Goal: Communication & Community: Answer question/provide support

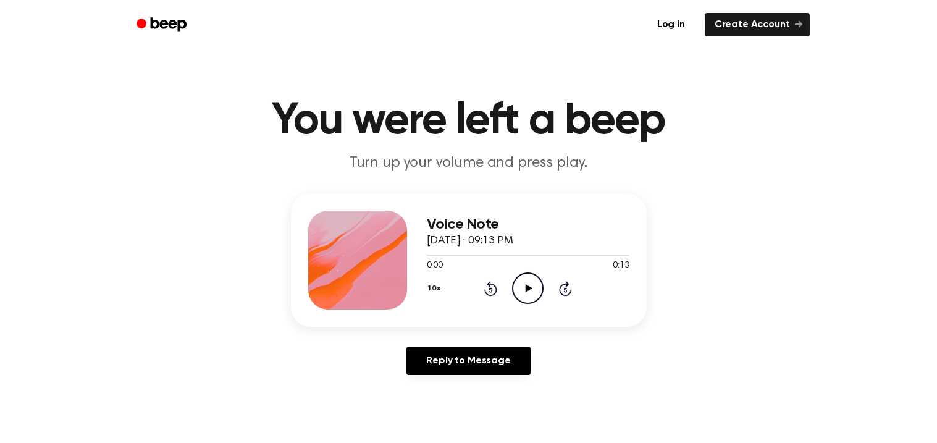
click at [358, 424] on main "You were left a beep Turn up your volume and press play. Voice Note [DATE] · 09…" at bounding box center [468, 380] width 937 height 761
click at [527, 280] on icon "Play Audio" at bounding box center [527, 287] width 31 height 31
click at [528, 288] on icon "Pause Audio" at bounding box center [527, 287] width 31 height 31
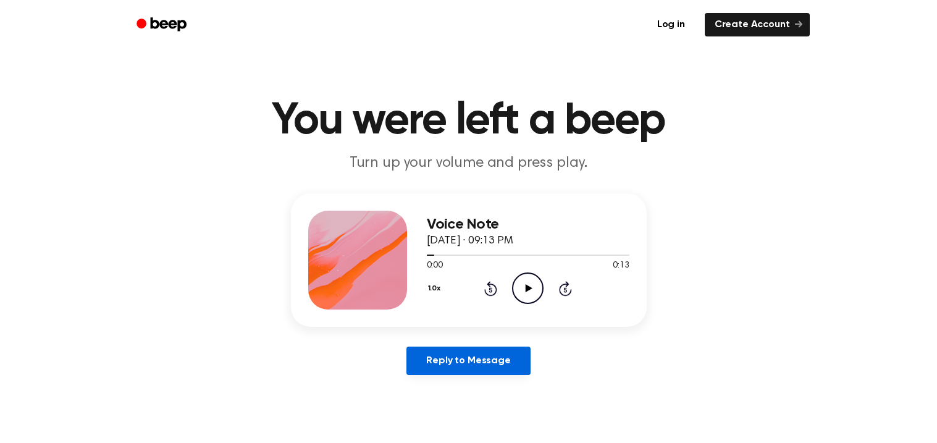
click at [471, 364] on link "Reply to Message" at bounding box center [468, 360] width 124 height 28
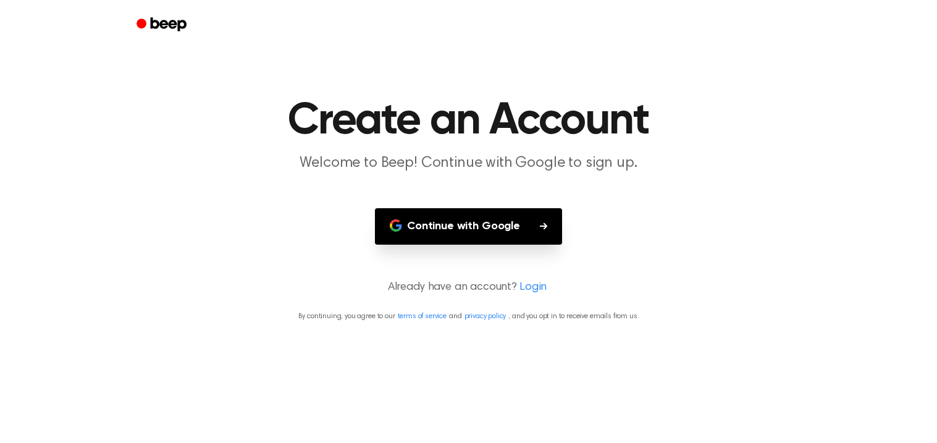
click at [461, 230] on button "Continue with Google" at bounding box center [468, 226] width 187 height 36
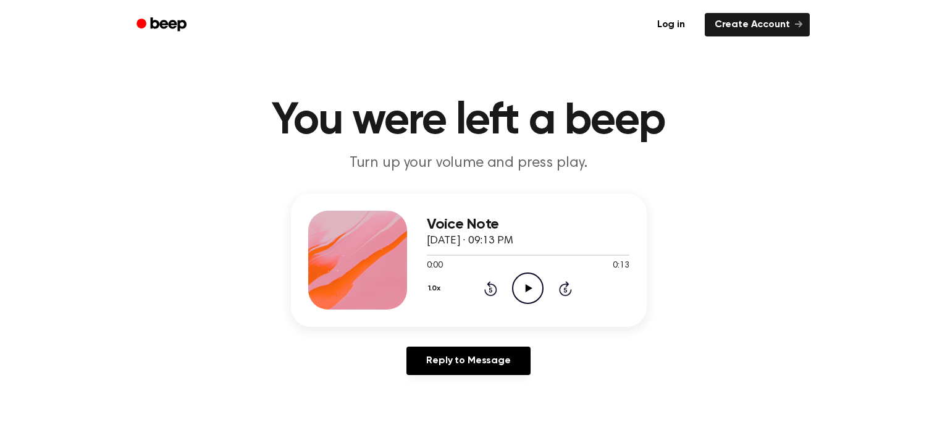
click at [524, 286] on icon "Play Audio" at bounding box center [527, 287] width 31 height 31
click at [346, 419] on main "You were left a beep Turn up your volume and press play. Voice Note September 1…" at bounding box center [468, 380] width 937 height 761
click at [527, 291] on icon "Play Audio" at bounding box center [527, 287] width 31 height 31
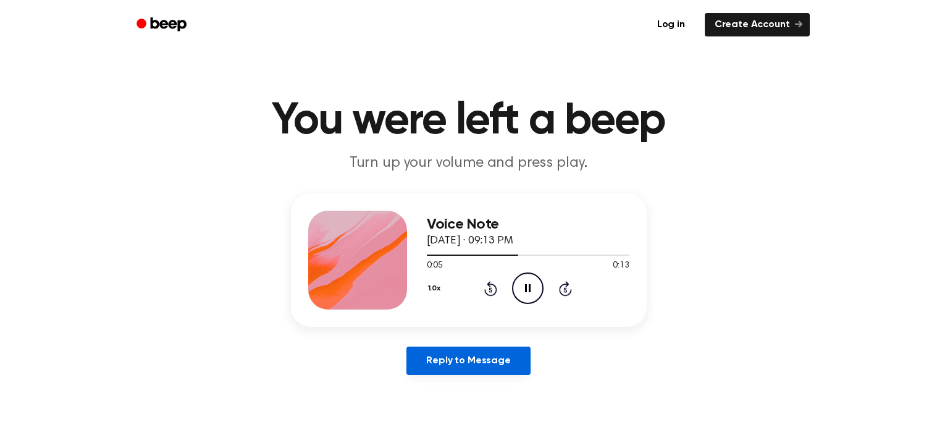
click at [477, 361] on link "Reply to Message" at bounding box center [468, 360] width 124 height 28
